Goal: Information Seeking & Learning: Learn about a topic

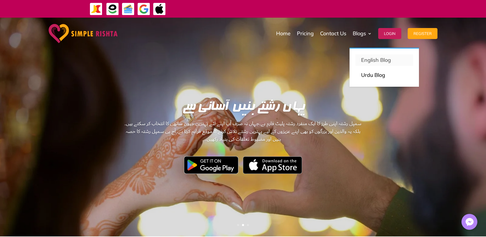
click at [373, 60] on p "English Blog" at bounding box center [384, 60] width 46 height 8
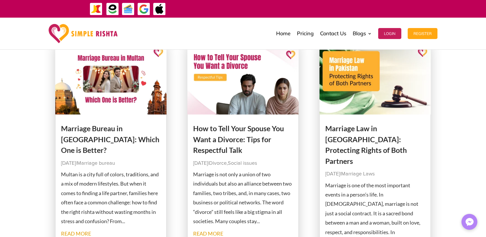
scroll to position [707, 0]
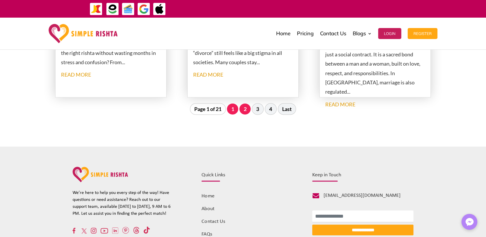
click at [245, 110] on link "2" at bounding box center [244, 108] width 11 height 11
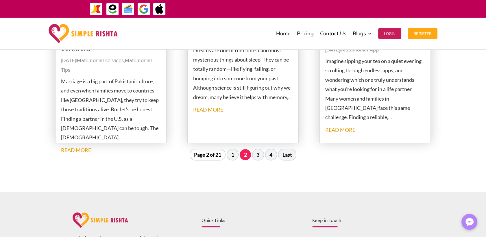
scroll to position [724, 0]
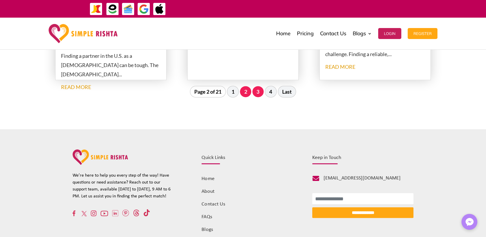
click at [260, 92] on link "3" at bounding box center [257, 91] width 11 height 11
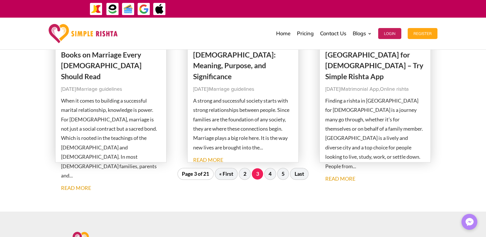
scroll to position [691, 0]
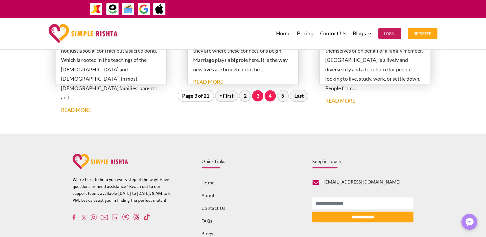
click at [272, 95] on link "4" at bounding box center [270, 95] width 11 height 11
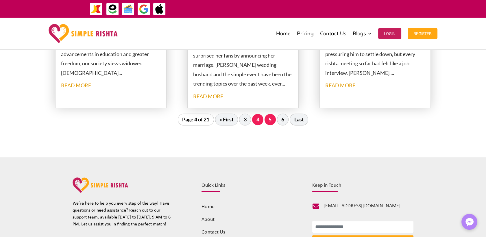
click at [271, 119] on link "5" at bounding box center [270, 119] width 11 height 11
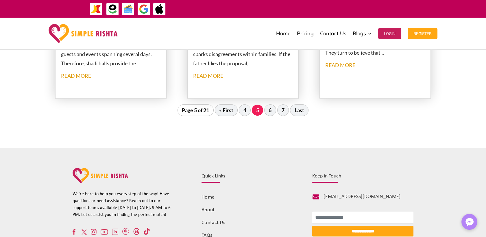
scroll to position [724, 0]
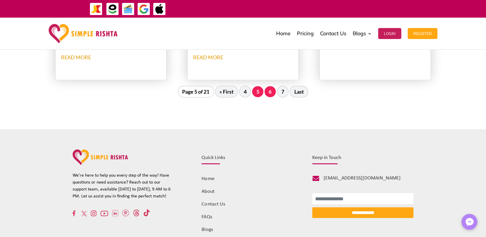
click at [268, 92] on link "6" at bounding box center [270, 91] width 11 height 11
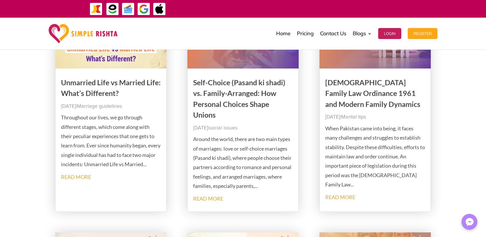
scroll to position [113, 0]
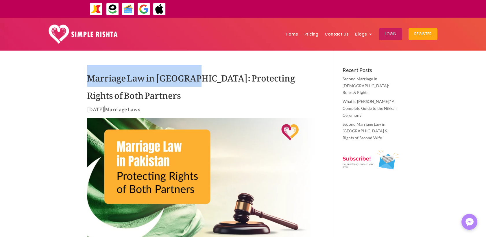
drag, startPoint x: 86, startPoint y: 78, endPoint x: 191, endPoint y: 80, distance: 104.4
copy h1 "Marriage Law in Pakistan"
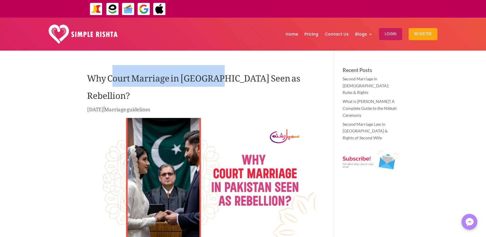
drag, startPoint x: 110, startPoint y: 78, endPoint x: 215, endPoint y: 79, distance: 104.9
click at [215, 79] on h1 "Why Court Marriage in [GEOGRAPHIC_DATA] Seen as Rebellion?" at bounding box center [202, 86] width 230 height 38
click at [213, 81] on h1 "Why Court Marriage in [GEOGRAPHIC_DATA] Seen as Rebellion?" at bounding box center [202, 86] width 230 height 38
drag, startPoint x: 214, startPoint y: 81, endPoint x: 109, endPoint y: 80, distance: 105.5
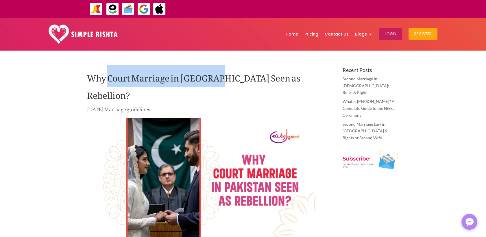
click at [109, 80] on h1 "Why Court Marriage in [GEOGRAPHIC_DATA] Seen as Rebellion?" at bounding box center [202, 86] width 230 height 38
copy h1 "Court Marriage in Pakistan"
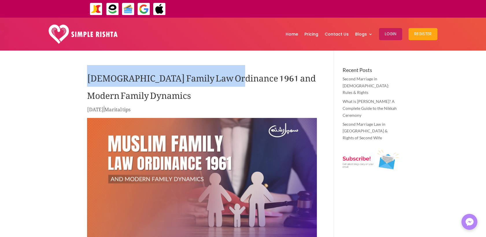
drag, startPoint x: 88, startPoint y: 77, endPoint x: 230, endPoint y: 81, distance: 142.6
click at [230, 81] on h1 "[DEMOGRAPHIC_DATA] Family Law Ordinance 1961 and Modern Family Dynamics" at bounding box center [202, 86] width 230 height 38
copy h1 "Muslim Family Law Ordinance 1961"
